Goal: Information Seeking & Learning: Understand process/instructions

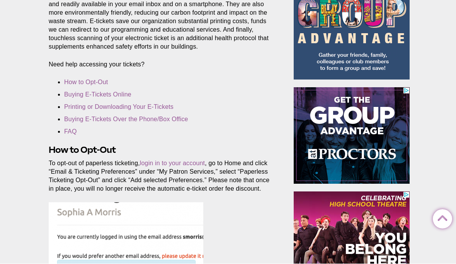
scroll to position [197, 0]
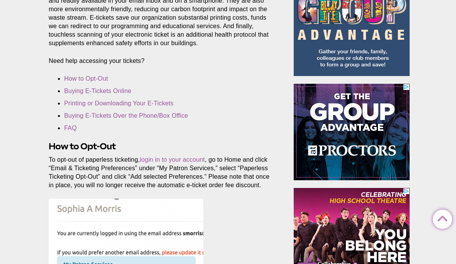
click at [121, 104] on link "Printing or Downloading Your E-Tickets" at bounding box center [118, 103] width 109 height 7
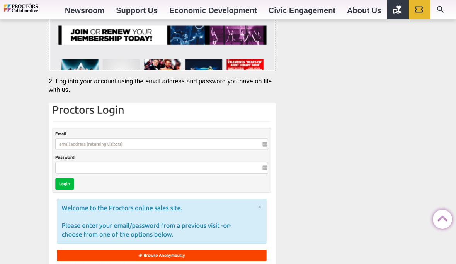
scroll to position [1542, 0]
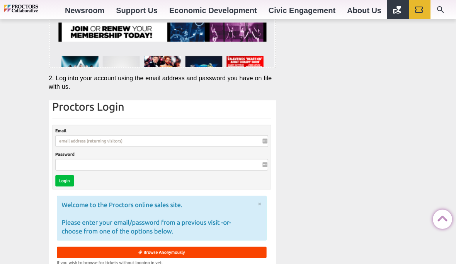
click at [99, 129] on img at bounding box center [162, 197] width 227 height 192
click at [88, 142] on img at bounding box center [162, 197] width 227 height 192
click at [85, 144] on img at bounding box center [162, 197] width 227 height 192
click at [101, 144] on img at bounding box center [162, 197] width 227 height 192
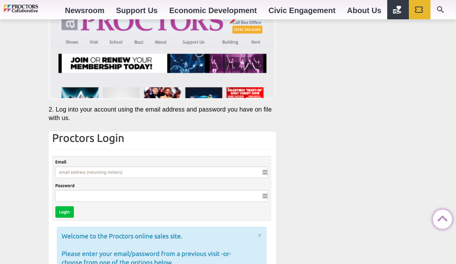
scroll to position [1509, 0]
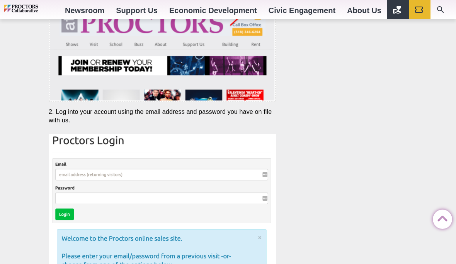
click at [443, 13] on icon "Search" at bounding box center [440, 9] width 7 height 7
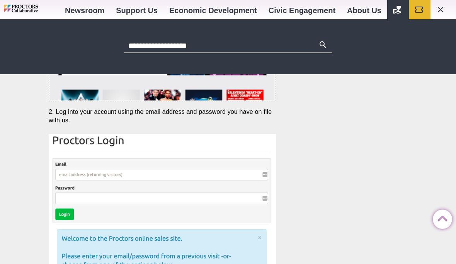
type input "**********"
click at [323, 46] on button "Search" at bounding box center [323, 45] width 9 height 11
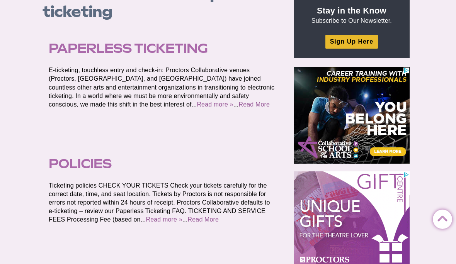
scroll to position [98, 0]
click at [254, 103] on link "Read More" at bounding box center [254, 104] width 31 height 7
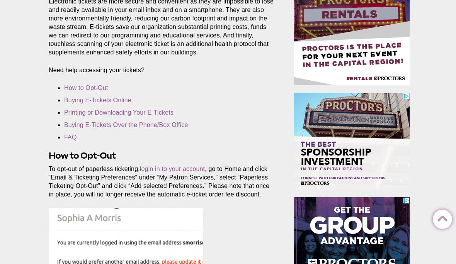
scroll to position [201, 0]
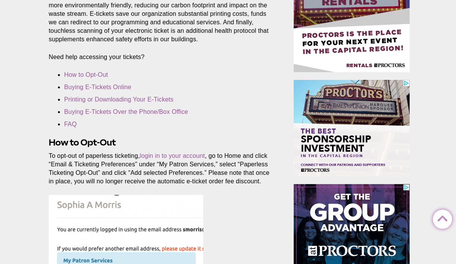
click at [159, 103] on link "Printing or Downloading Your E-Tickets" at bounding box center [118, 99] width 109 height 7
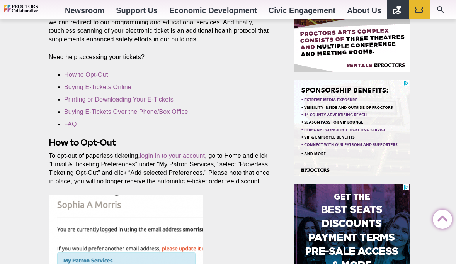
scroll to position [1458, 0]
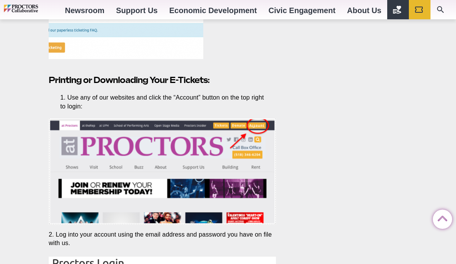
scroll to position [0, 0]
click at [440, 13] on icon "Search" at bounding box center [440, 9] width 9 height 9
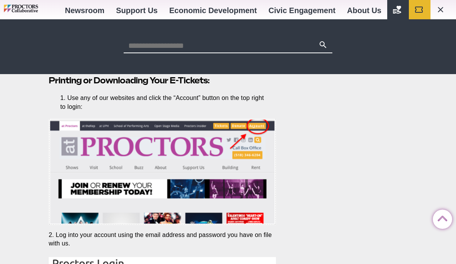
click at [395, 12] on icon "Main site navigation and header" at bounding box center [397, 10] width 8 height 8
